Goal: Information Seeking & Learning: Learn about a topic

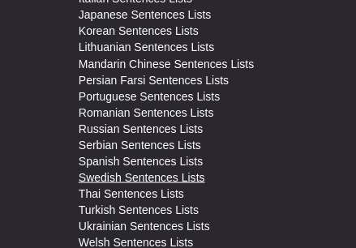
scroll to position [1192, 0]
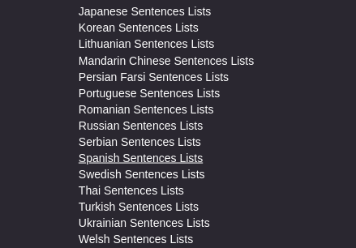
click at [195, 158] on link "Spanish Sentences Lists" at bounding box center [141, 157] width 124 height 16
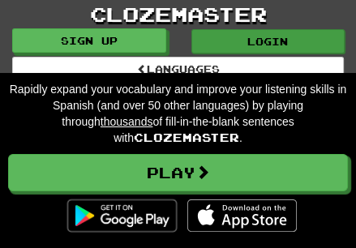
click at [233, 37] on link "Login" at bounding box center [269, 41] width 154 height 24
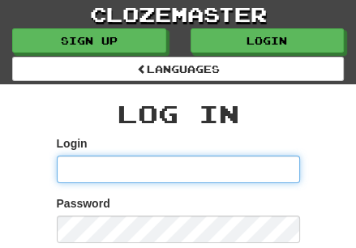
type input "**********"
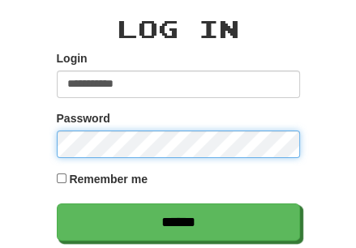
scroll to position [90, 0]
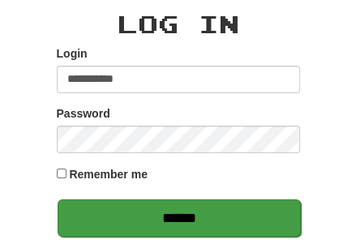
click at [121, 220] on input "******" at bounding box center [180, 218] width 244 height 37
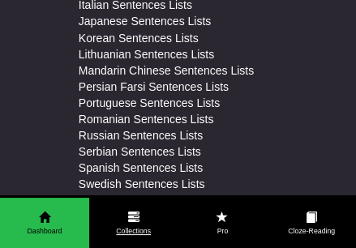
scroll to position [1218, 0]
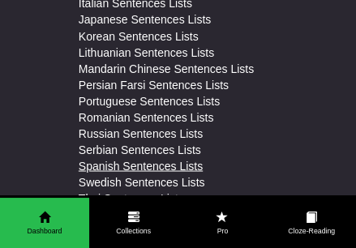
click at [135, 170] on link "Spanish Sentences Lists" at bounding box center [141, 165] width 124 height 16
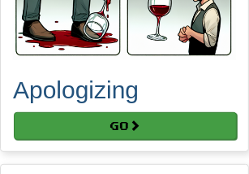
scroll to position [1387, 0]
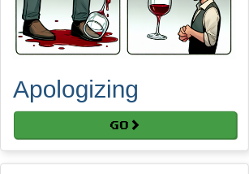
click at [147, 129] on button "Go" at bounding box center [125, 125] width 223 height 28
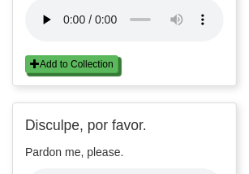
scroll to position [16, 0]
